Goal: Transaction & Acquisition: Purchase product/service

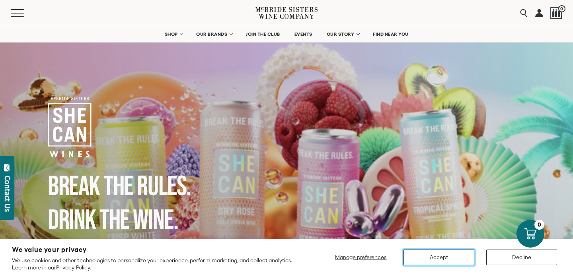
click at [434, 257] on button "Accept" at bounding box center [438, 258] width 71 height 16
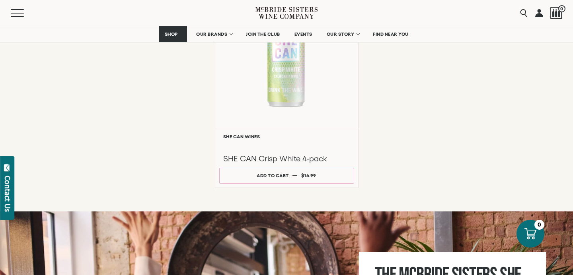
scroll to position [702, 0]
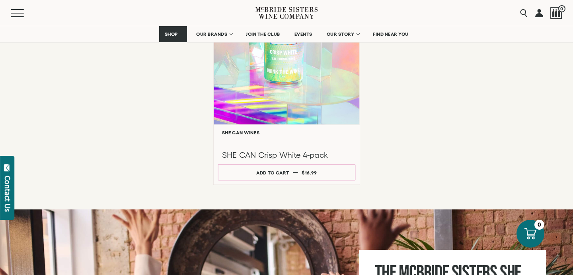
click at [298, 117] on div at bounding box center [287, 47] width 146 height 153
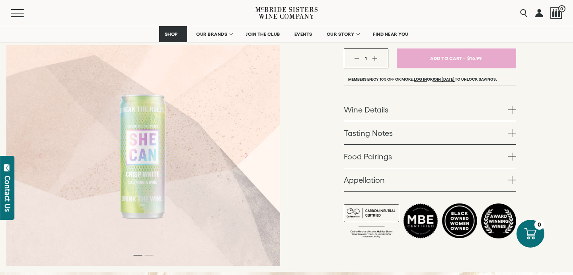
scroll to position [171, 0]
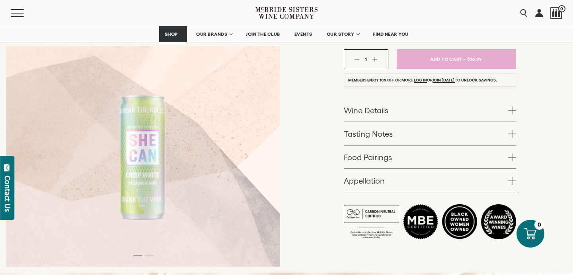
click at [371, 158] on link "Food Pairings" at bounding box center [430, 157] width 172 height 23
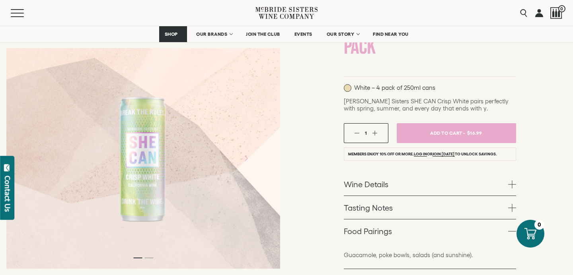
scroll to position [0, 0]
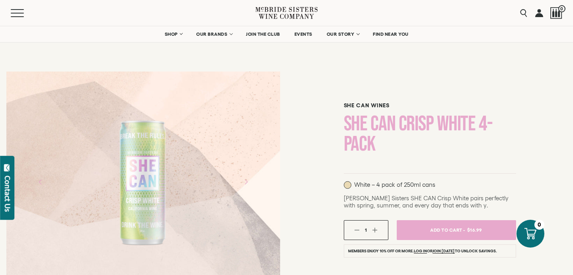
click at [538, 13] on link at bounding box center [539, 13] width 8 height 26
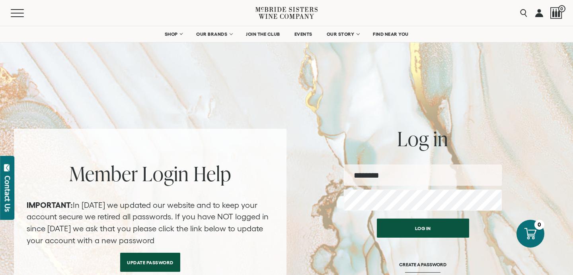
type input "**********"
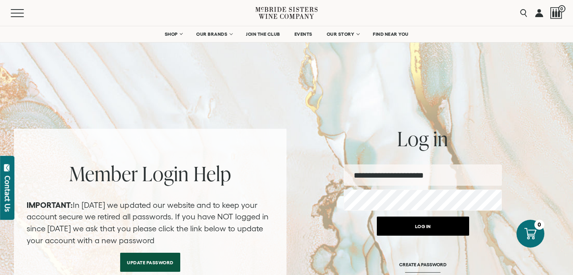
click at [413, 228] on button "Log in" at bounding box center [423, 226] width 92 height 19
click at [425, 224] on button "Log in" at bounding box center [423, 226] width 92 height 19
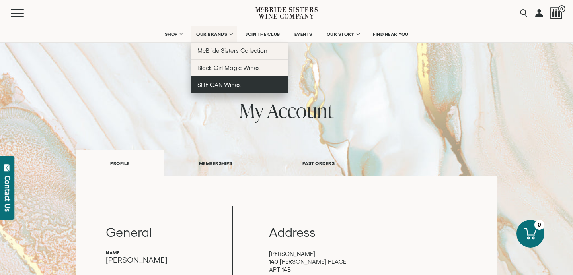
click at [216, 87] on span "SHE CAN Wines" at bounding box center [218, 85] width 43 height 7
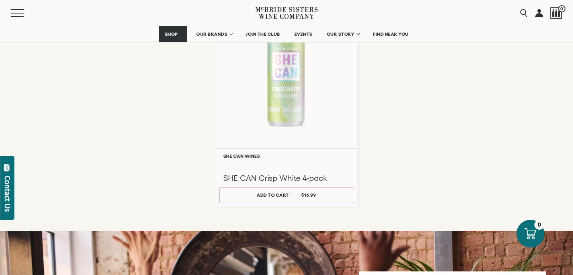
scroll to position [678, 0]
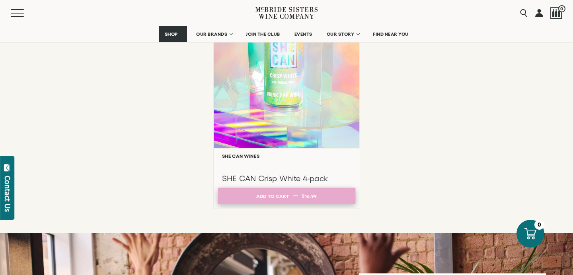
click at [254, 195] on button "Add to cart Regular price $16.99 Regular price Sale price $16.99 Unit price / p…" at bounding box center [287, 196] width 138 height 16
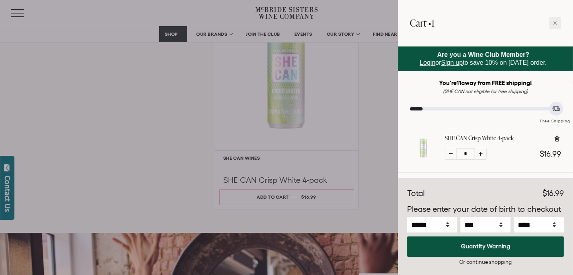
click at [482, 152] on icon at bounding box center [481, 154] width 4 height 4
type input "*"
click at [482, 152] on icon at bounding box center [481, 154] width 4 height 4
type input "*"
click at [482, 152] on icon at bounding box center [481, 154] width 4 height 4
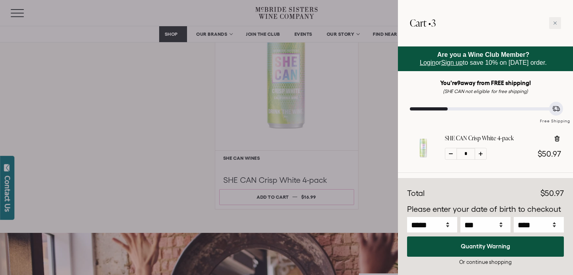
type input "*"
click at [482, 152] on icon at bounding box center [481, 154] width 4 height 4
type input "*"
click at [482, 152] on icon at bounding box center [481, 154] width 4 height 4
type input "*"
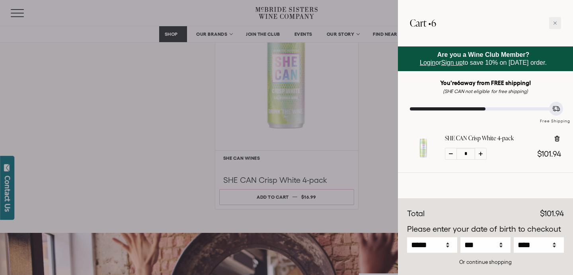
click at [482, 152] on icon at bounding box center [481, 154] width 4 height 4
type input "*"
click at [482, 152] on icon at bounding box center [481, 154] width 4 height 4
type input "*"
click at [483, 152] on div at bounding box center [481, 154] width 12 height 12
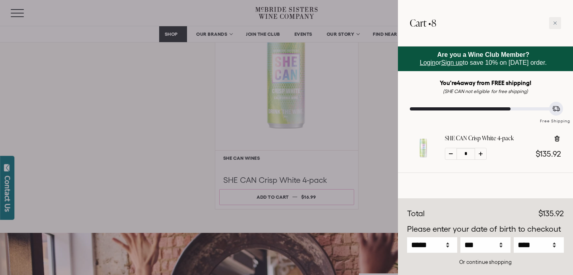
type input "*"
click at [485, 151] on div at bounding box center [481, 154] width 12 height 12
type input "*"
click at [485, 150] on div at bounding box center [481, 154] width 12 height 12
type input "**"
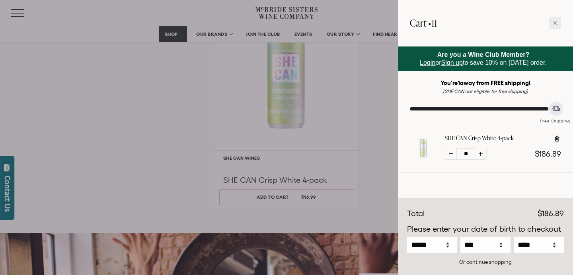
click at [486, 150] on div at bounding box center [481, 154] width 12 height 12
type input "**"
click at [557, 139] on icon at bounding box center [557, 139] width 8 height 8
type input "**"
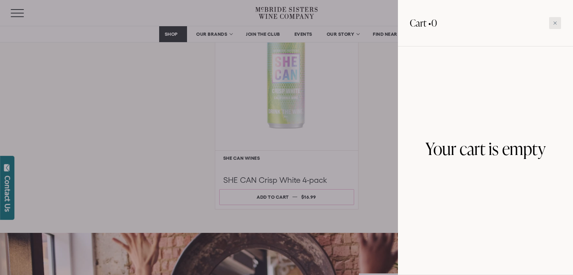
click at [552, 22] on div at bounding box center [555, 23] width 12 height 12
